Goal: Task Accomplishment & Management: Complete application form

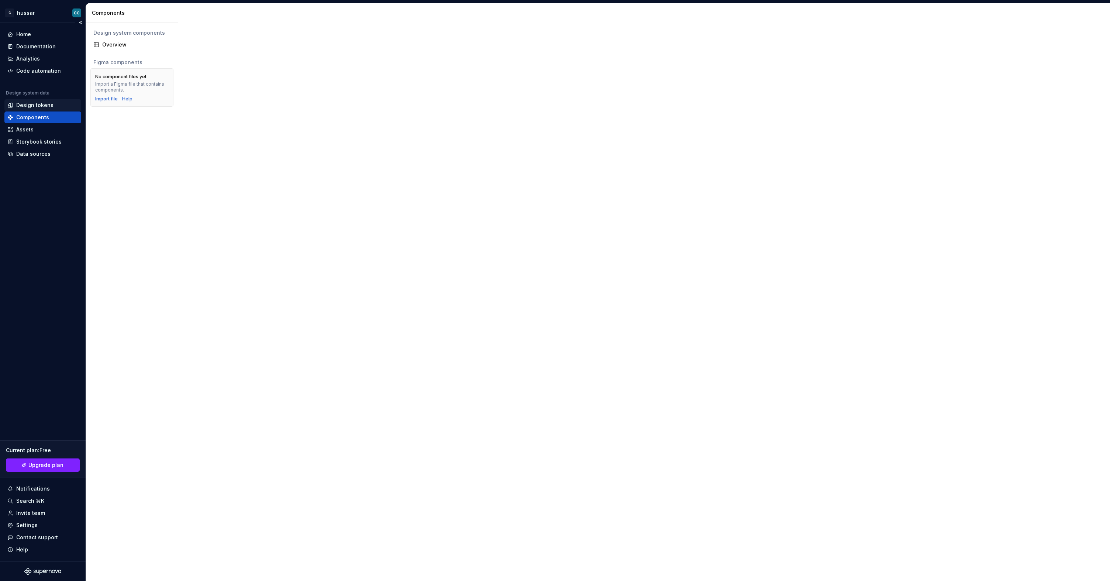
click at [36, 105] on div "Design tokens" at bounding box center [34, 104] width 37 height 7
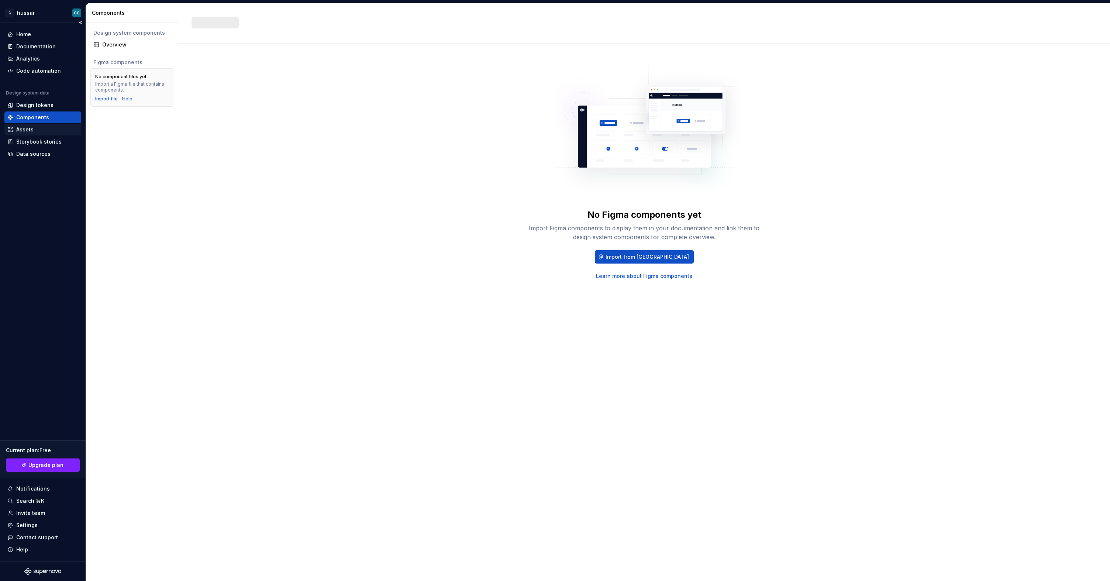
click at [46, 125] on div "Assets" at bounding box center [42, 130] width 77 height 12
click at [43, 134] on div "Assets" at bounding box center [42, 130] width 77 height 12
click at [42, 143] on div "Storybook stories" at bounding box center [38, 141] width 45 height 7
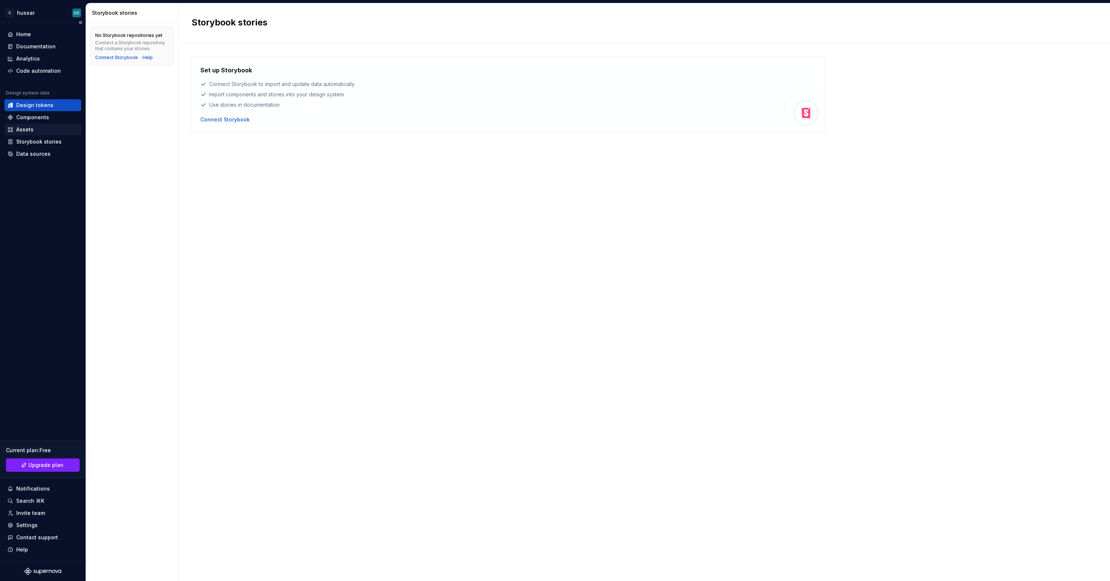
click at [32, 124] on div "Assets" at bounding box center [42, 130] width 77 height 12
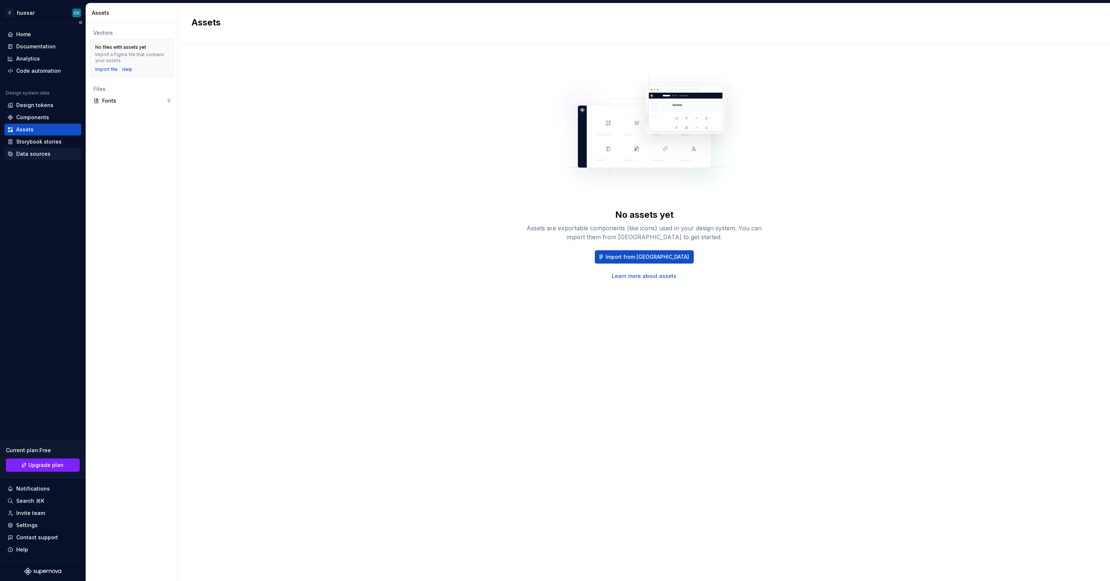
click at [27, 155] on div "Data sources" at bounding box center [33, 153] width 34 height 7
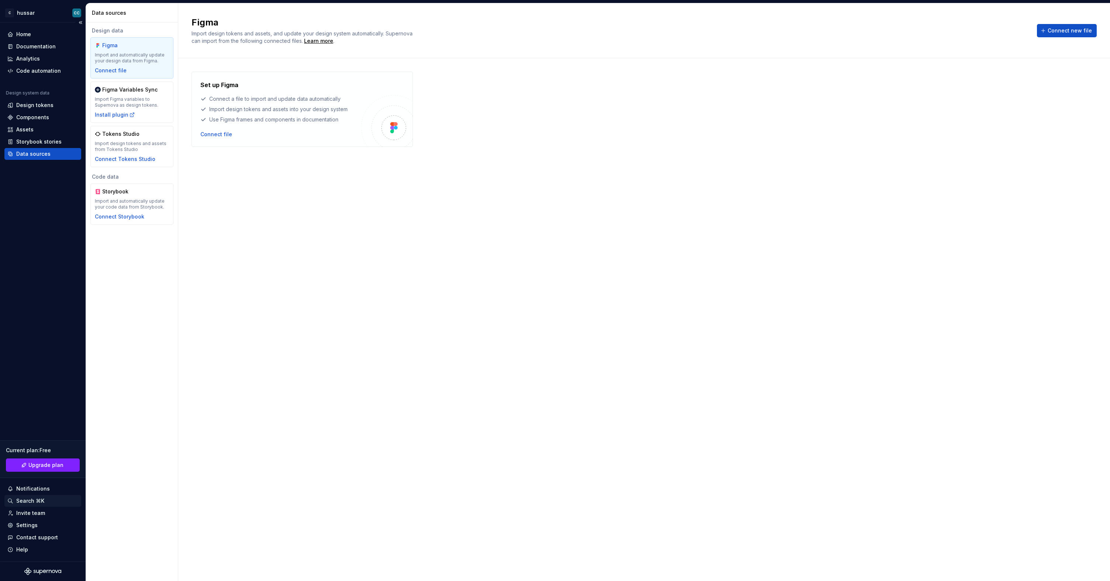
click at [40, 498] on div "Search ⌘K" at bounding box center [30, 500] width 28 height 7
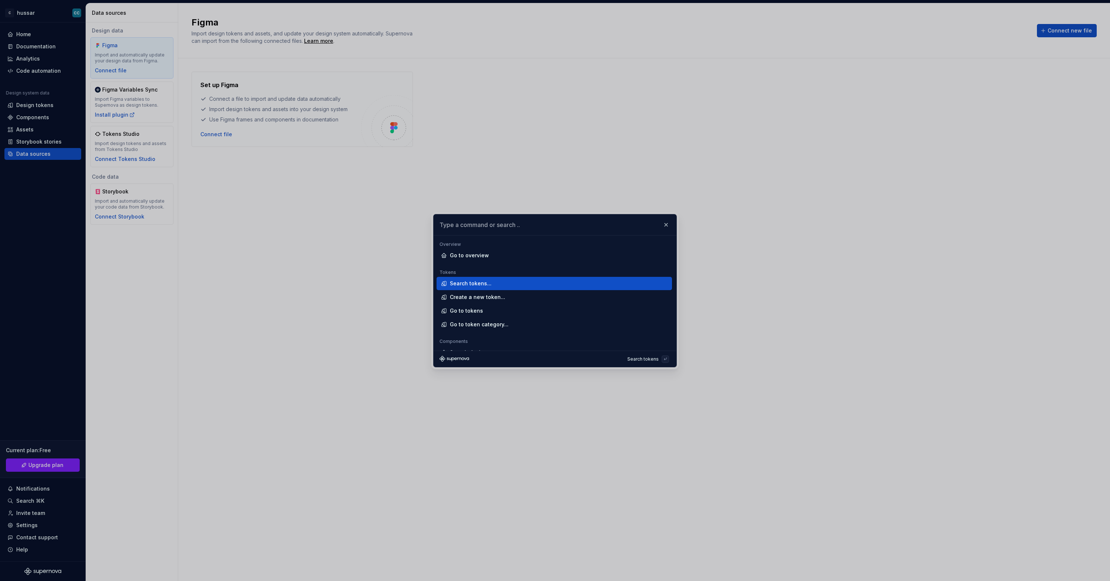
type input "d"
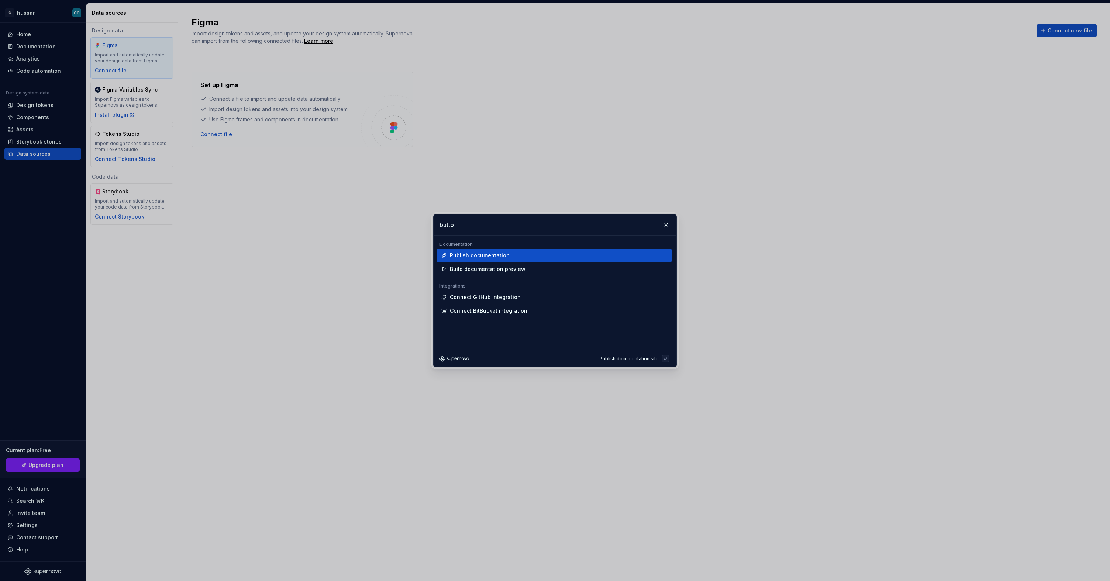
type input "button"
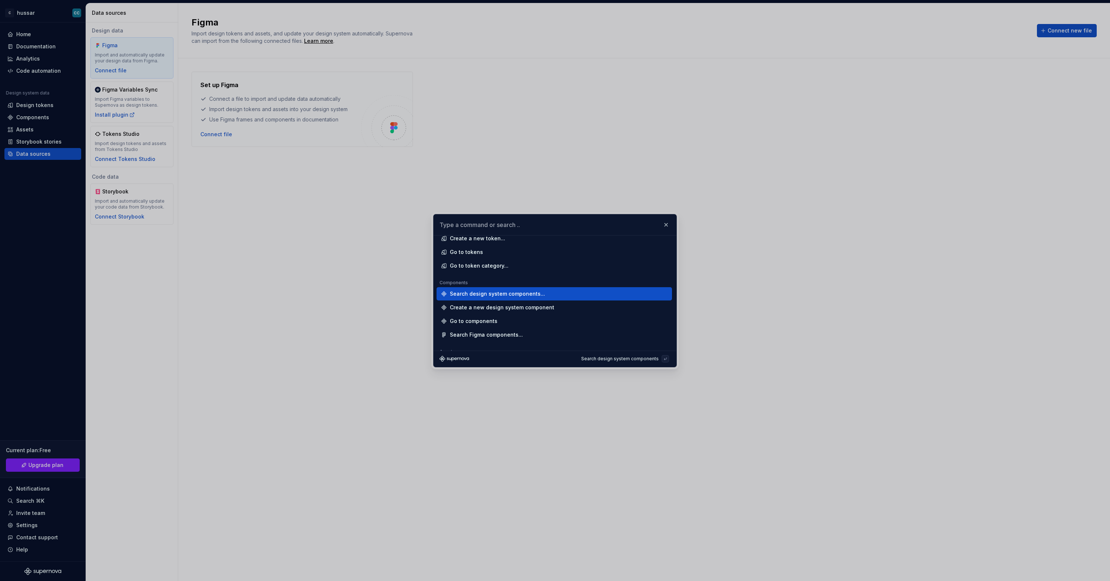
scroll to position [71, 0]
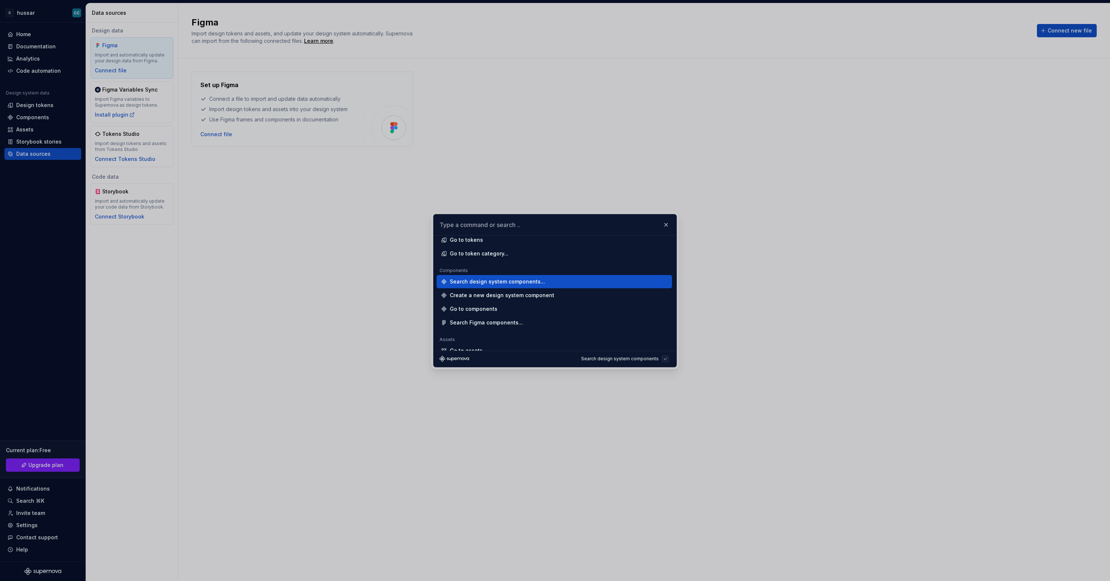
click at [540, 285] on div "Search design system components..." at bounding box center [553, 281] width 235 height 13
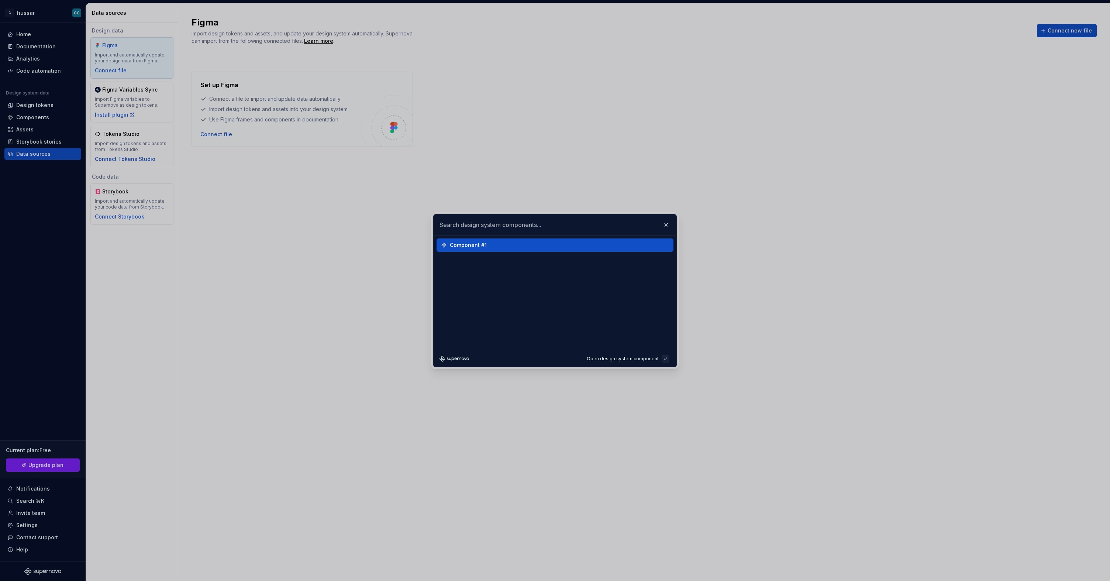
click at [497, 227] on input "text" at bounding box center [555, 224] width 243 height 21
type input "B"
click at [515, 247] on div "Component #1" at bounding box center [558, 244] width 216 height 7
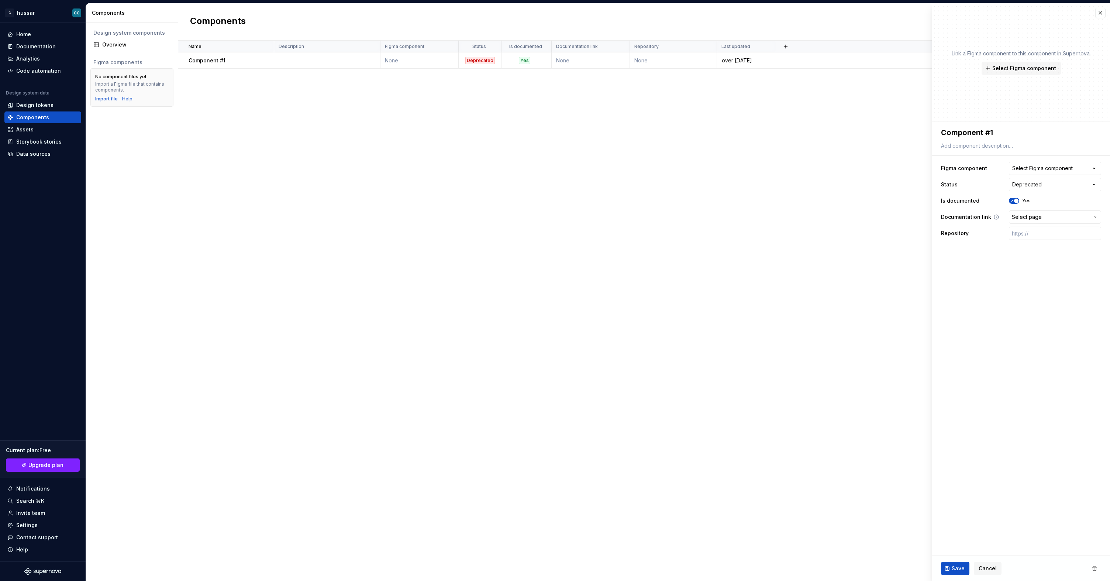
click at [1060, 219] on span "Select page" at bounding box center [1050, 216] width 77 height 7
click at [1060, 219] on html "**********" at bounding box center [555, 290] width 1110 height 581
click at [1050, 230] on input "text" at bounding box center [1055, 233] width 92 height 13
click at [1053, 187] on html "**********" at bounding box center [555, 290] width 1110 height 581
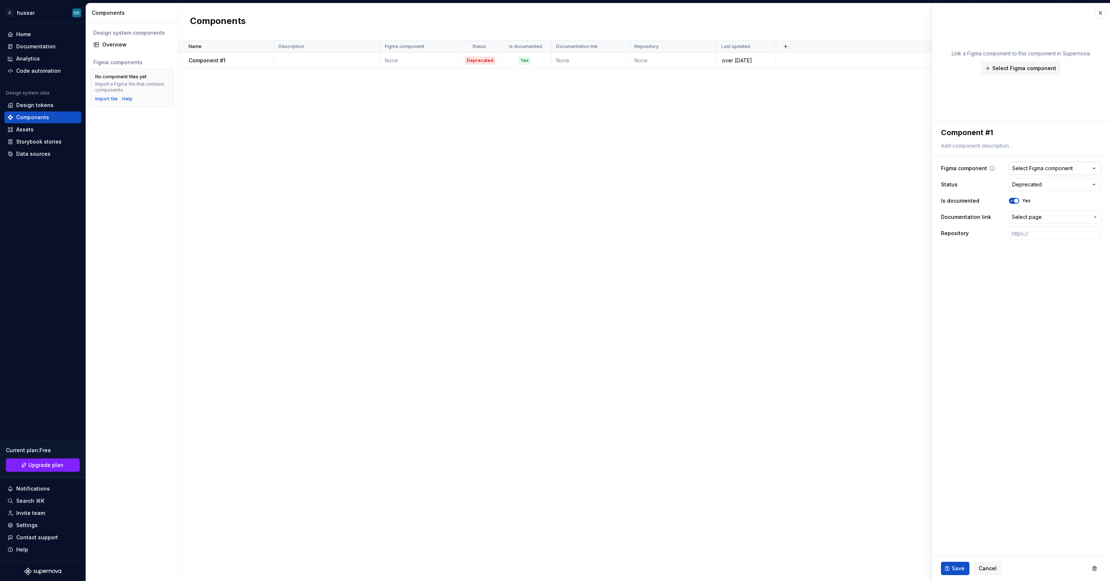
click at [1056, 175] on button "Select Figma component" at bounding box center [1055, 168] width 92 height 13
click at [1056, 173] on html "**********" at bounding box center [555, 290] width 1110 height 581
click at [1056, 173] on button "Select Figma component" at bounding box center [1055, 168] width 92 height 13
click at [1056, 173] on html "**********" at bounding box center [555, 290] width 1110 height 581
type textarea "*"
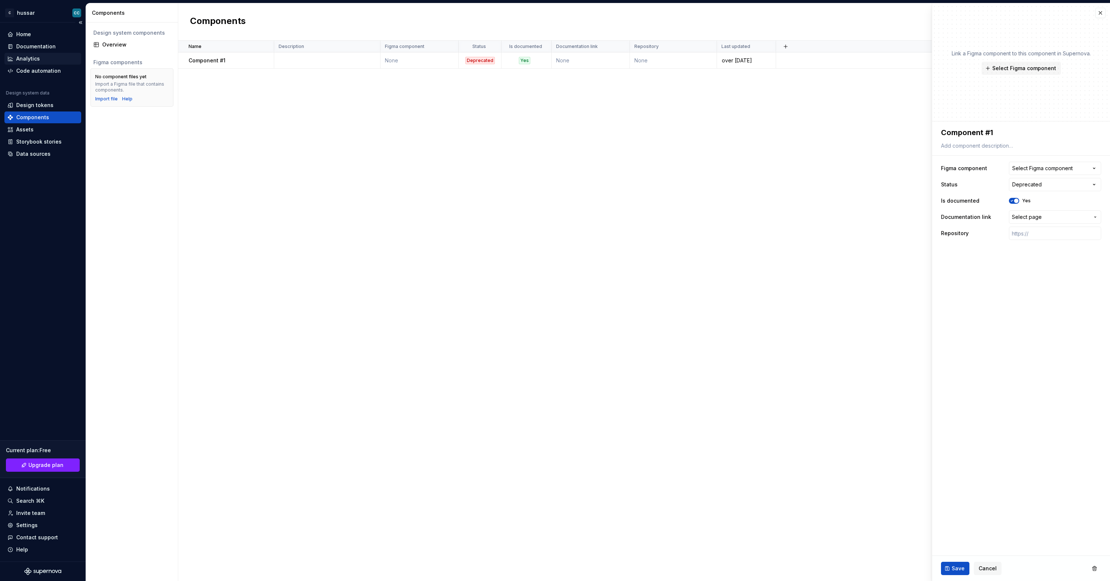
click at [71, 59] on div "Analytics" at bounding box center [42, 58] width 71 height 7
click at [48, 60] on div "Analytics" at bounding box center [42, 58] width 71 height 7
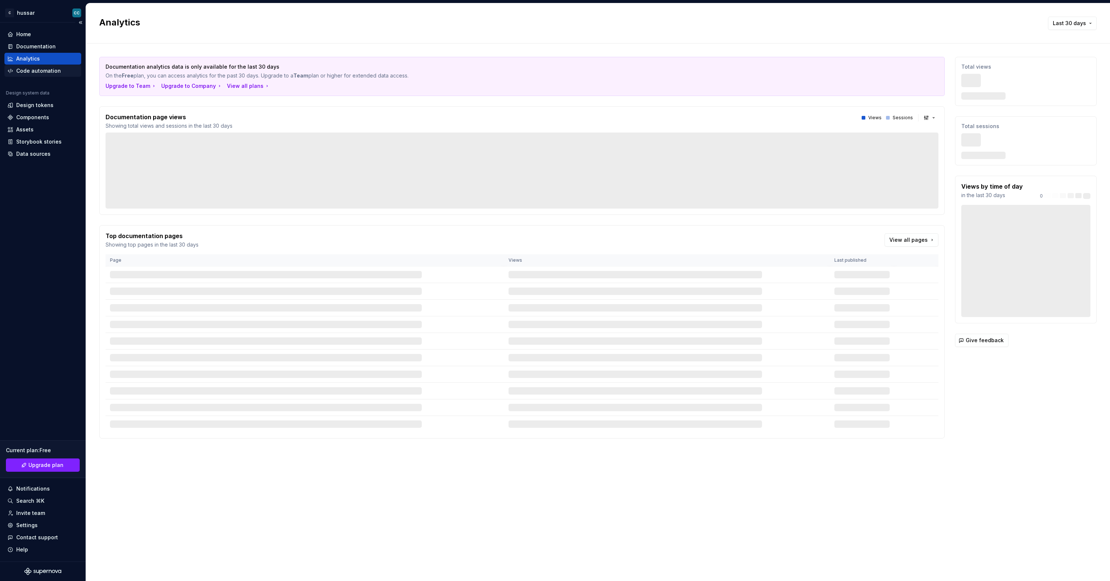
click at [48, 68] on div "Code automation" at bounding box center [38, 70] width 45 height 7
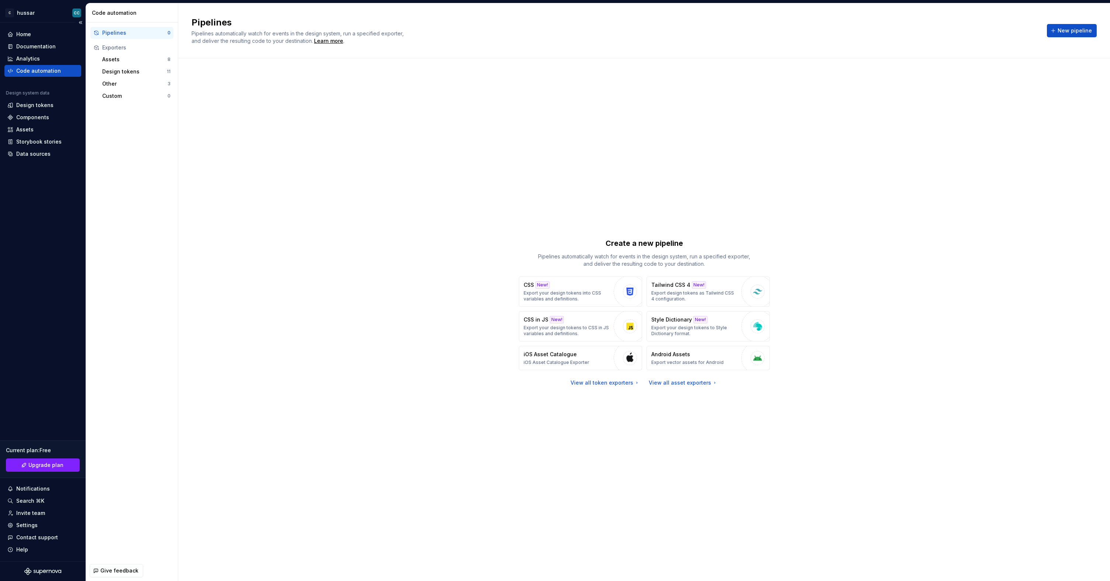
click at [55, 572] on icon "Supernova Logo" at bounding box center [42, 570] width 37 height 7
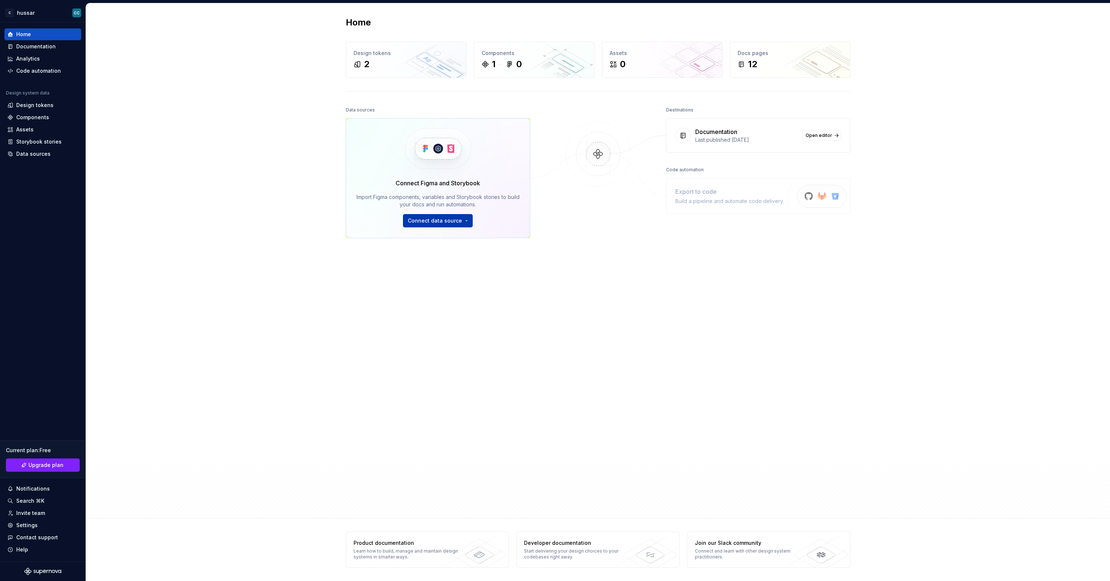
click at [442, 218] on html "C hussar CC Home Documentation Analytics Code automation Design system data Des…" at bounding box center [555, 290] width 1110 height 581
click at [443, 214] on html "C hussar CC Home Documentation Analytics Code automation Design system data Des…" at bounding box center [555, 290] width 1110 height 581
click at [449, 222] on html "C hussar CC Home Documentation Analytics Code automation Design system data Des…" at bounding box center [555, 290] width 1110 height 581
click at [449, 256] on div "Storybook Import components and stories." at bounding box center [460, 258] width 84 height 14
click at [642, 66] on div "0" at bounding box center [662, 64] width 105 height 12
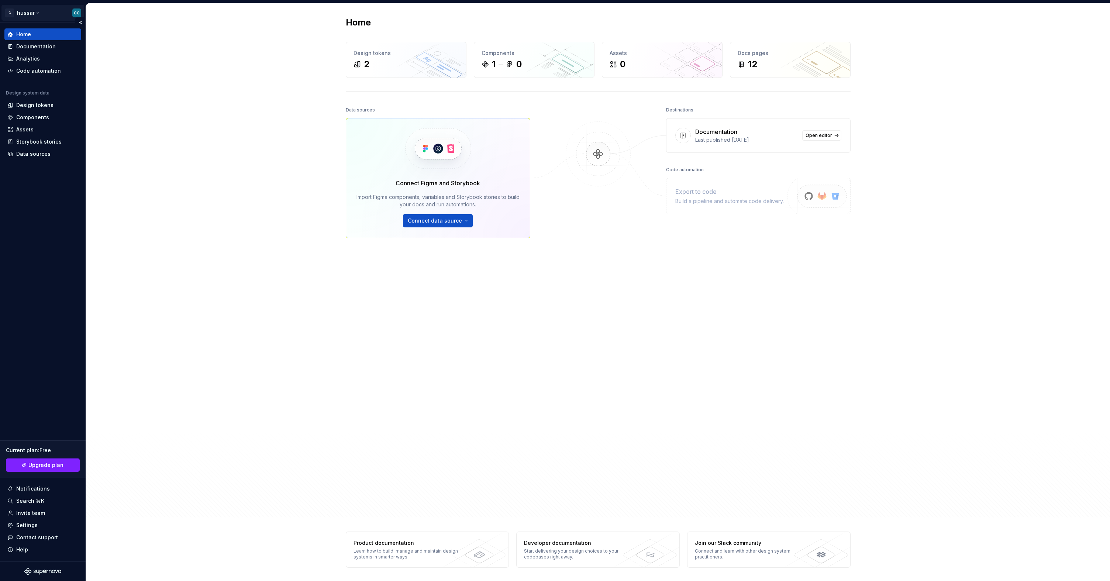
click at [37, 14] on html "C hussar CC Home Documentation Analytics Code automation Design system data Des…" at bounding box center [555, 290] width 1110 height 581
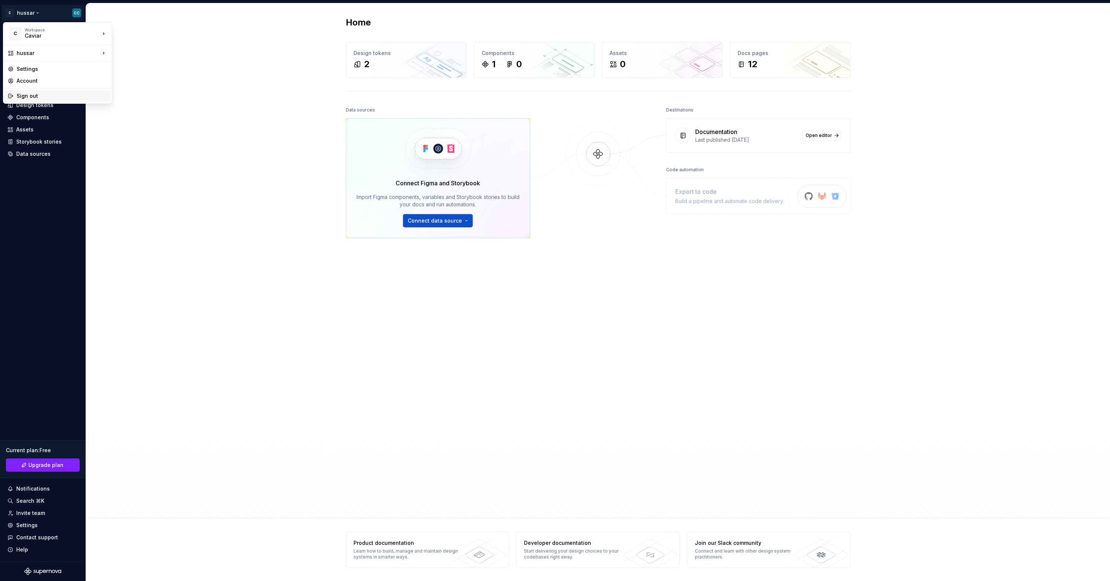
click at [49, 96] on div "Sign out" at bounding box center [62, 95] width 91 height 7
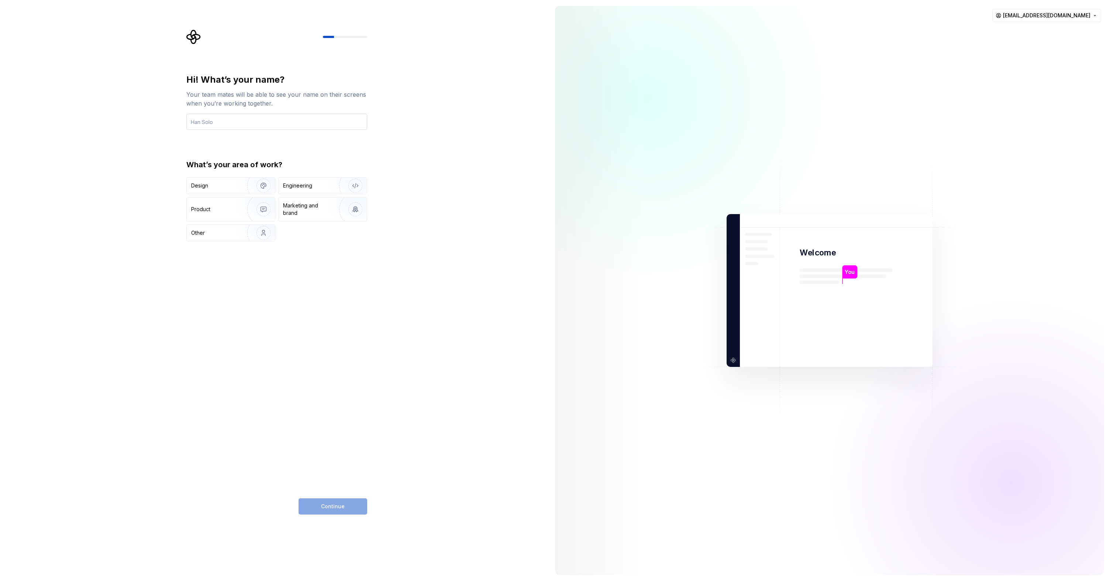
click at [223, 115] on input "text" at bounding box center [276, 122] width 181 height 16
type input "Sharel"
type input "Chen Chen"
click at [218, 182] on div "Design" at bounding box center [231, 185] width 88 height 16
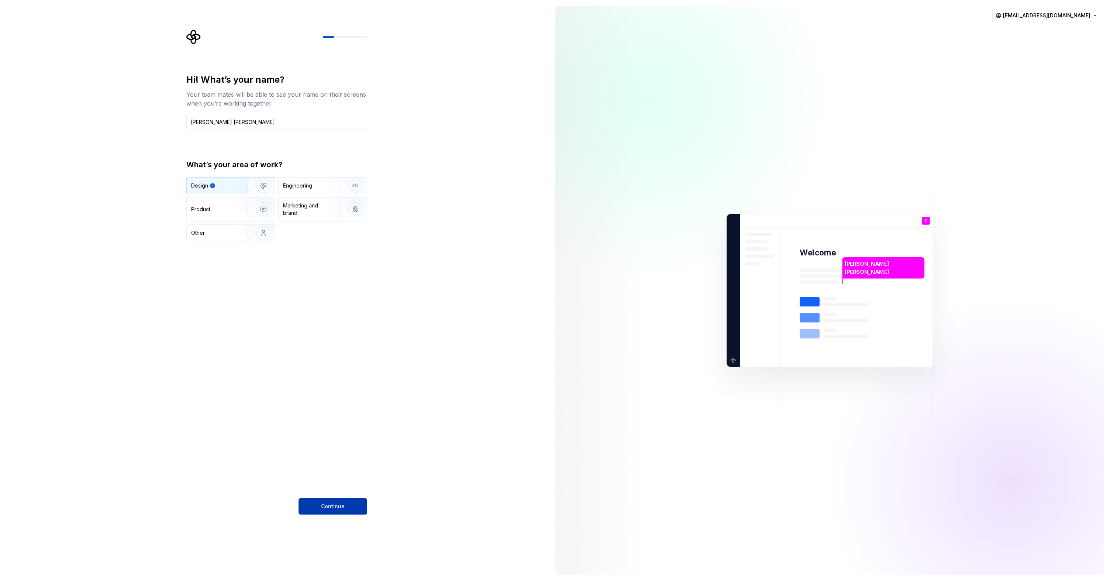
click at [354, 503] on button "Continue" at bounding box center [333, 506] width 69 height 16
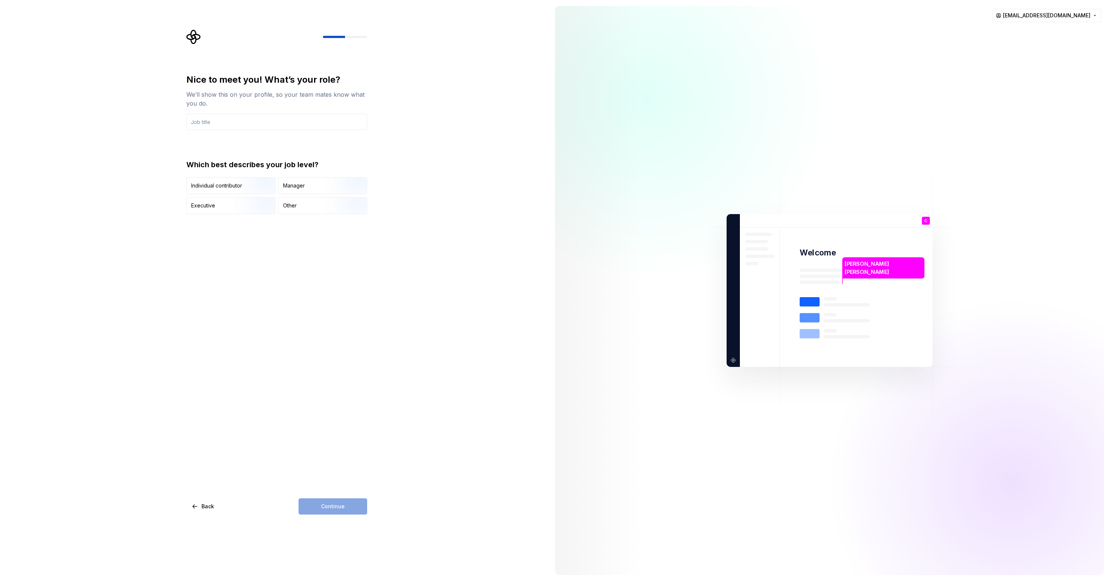
click at [264, 131] on div "Nice to meet you! What’s your role? We’ll show this on your profile, so your te…" at bounding box center [276, 144] width 181 height 140
click at [265, 127] on input "text" at bounding box center [276, 122] width 181 height 16
type input "Designer"
click at [248, 191] on img "button" at bounding box center [257, 194] width 47 height 49
click at [352, 506] on button "Continue" at bounding box center [333, 506] width 69 height 16
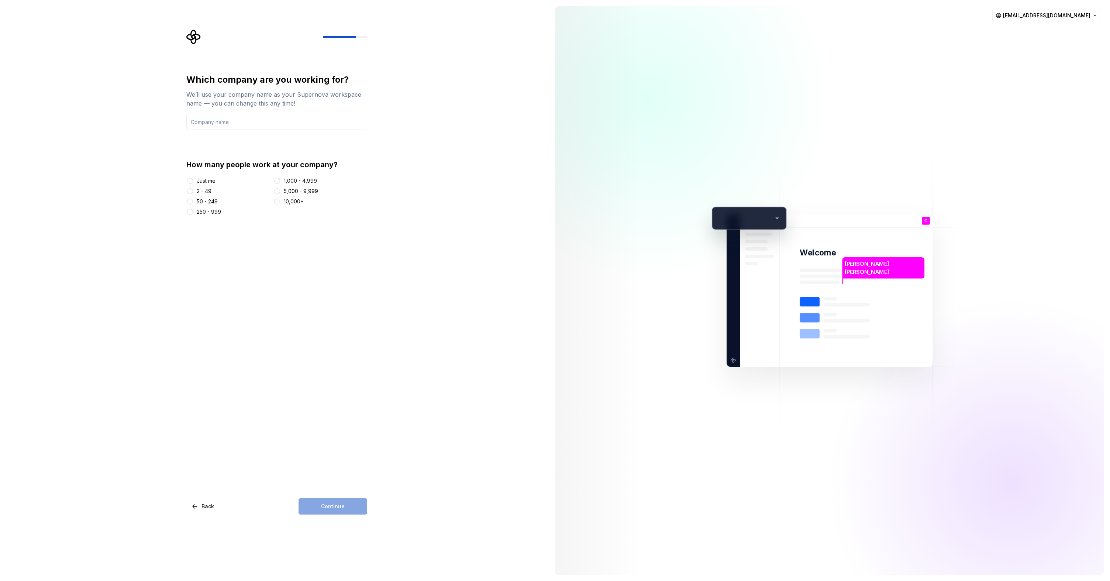
click at [217, 181] on div "Just me" at bounding box center [228, 180] width 84 height 7
click at [212, 182] on div "Just me" at bounding box center [206, 180] width 19 height 7
click at [193, 182] on button "Just me" at bounding box center [190, 181] width 6 height 6
click at [225, 121] on input "text" at bounding box center [276, 122] width 181 height 16
type input "Sharely"
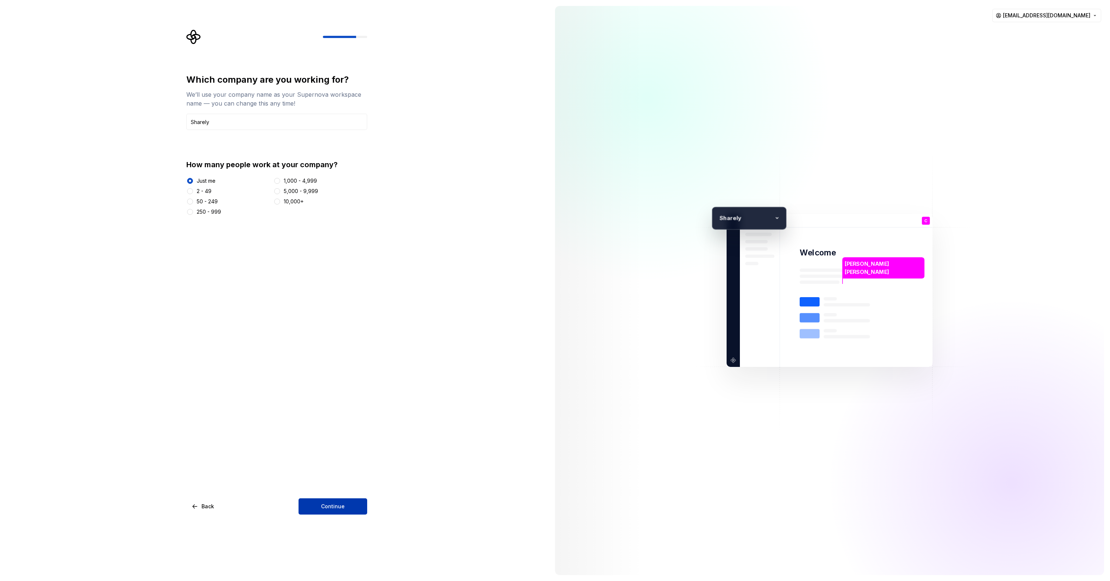
click at [331, 502] on button "Continue" at bounding box center [333, 506] width 69 height 16
click at [247, 249] on div "Which company are you working for? We’ll use your company name as your Supernov…" at bounding box center [276, 294] width 181 height 441
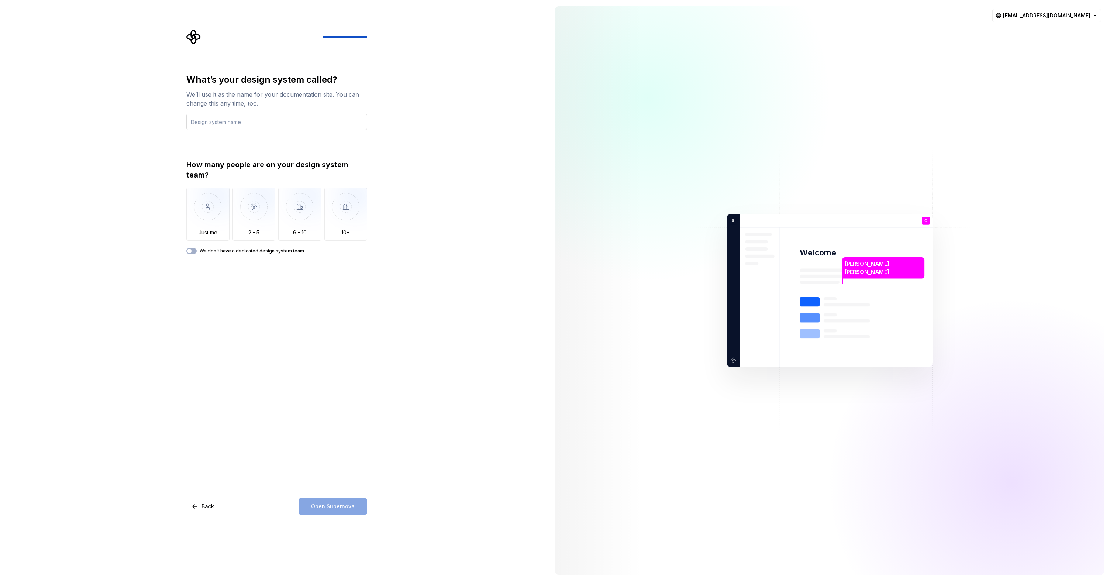
click at [240, 119] on input "text" at bounding box center [276, 122] width 181 height 16
type input "Sharely DS"
click at [220, 217] on img "button" at bounding box center [207, 211] width 43 height 49
click at [347, 502] on button "Open Supernova" at bounding box center [333, 506] width 69 height 16
